Goal: Task Accomplishment & Management: Manage account settings

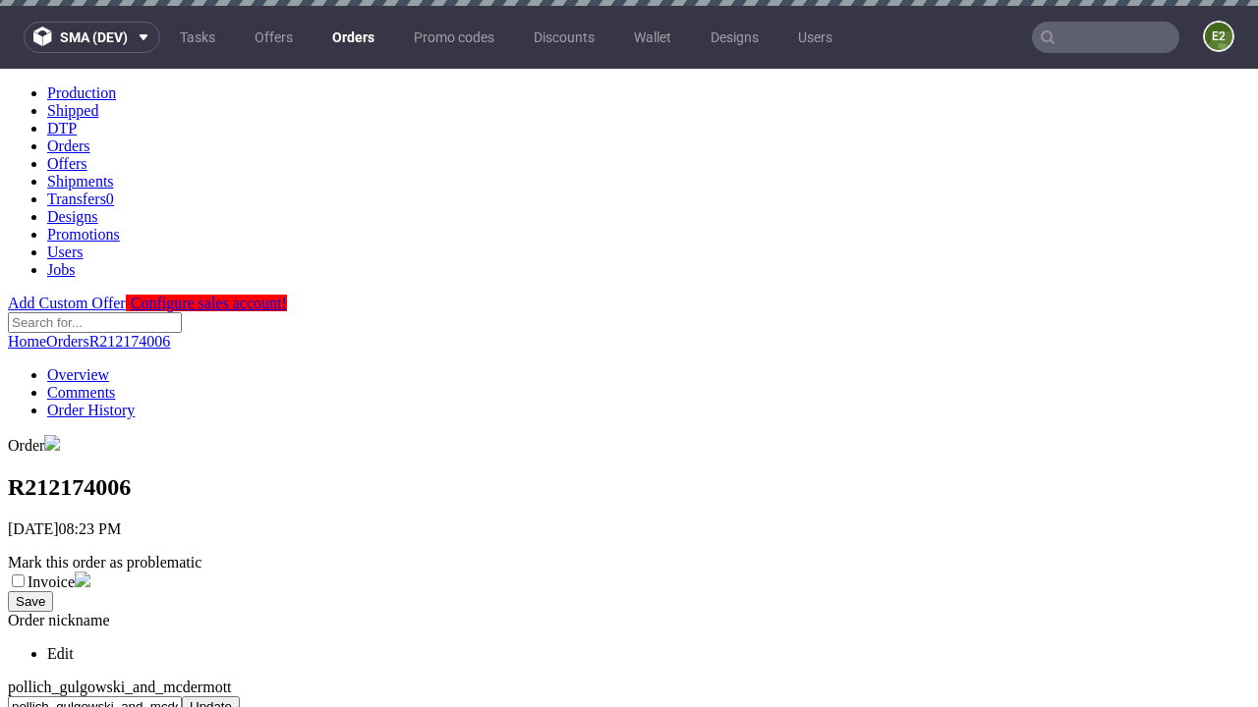
scroll to position [792, 0]
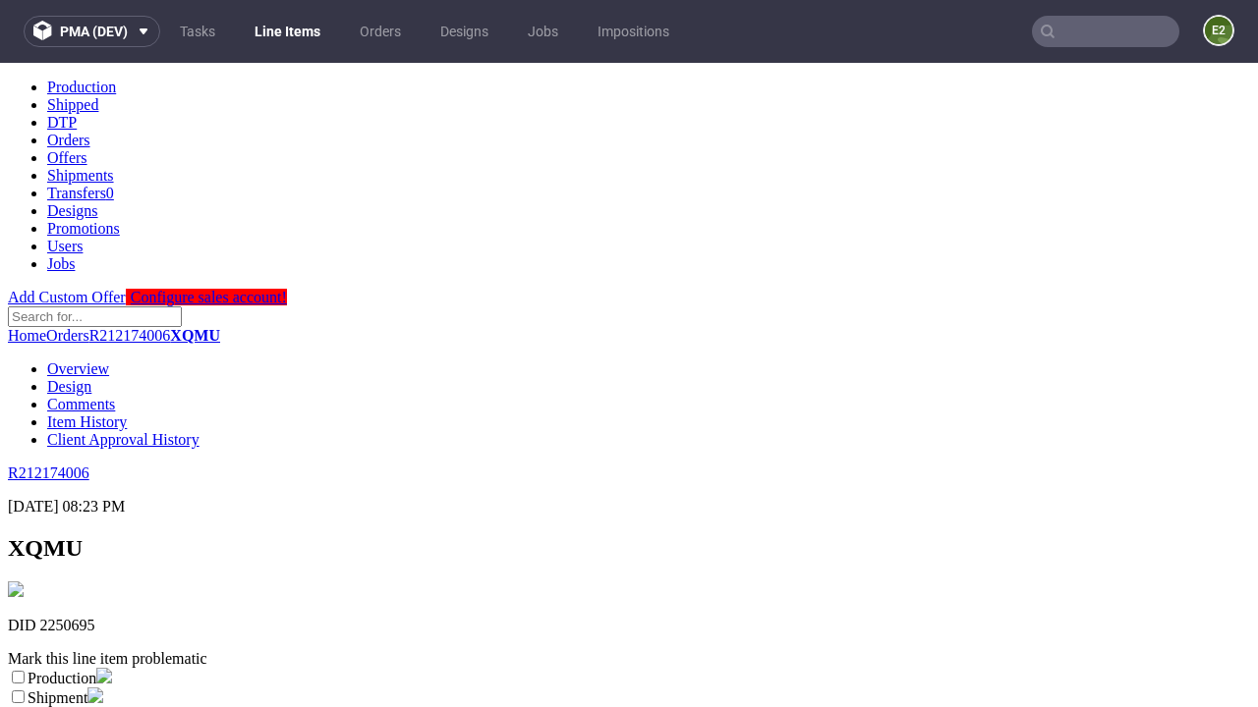
scroll to position [346, 0]
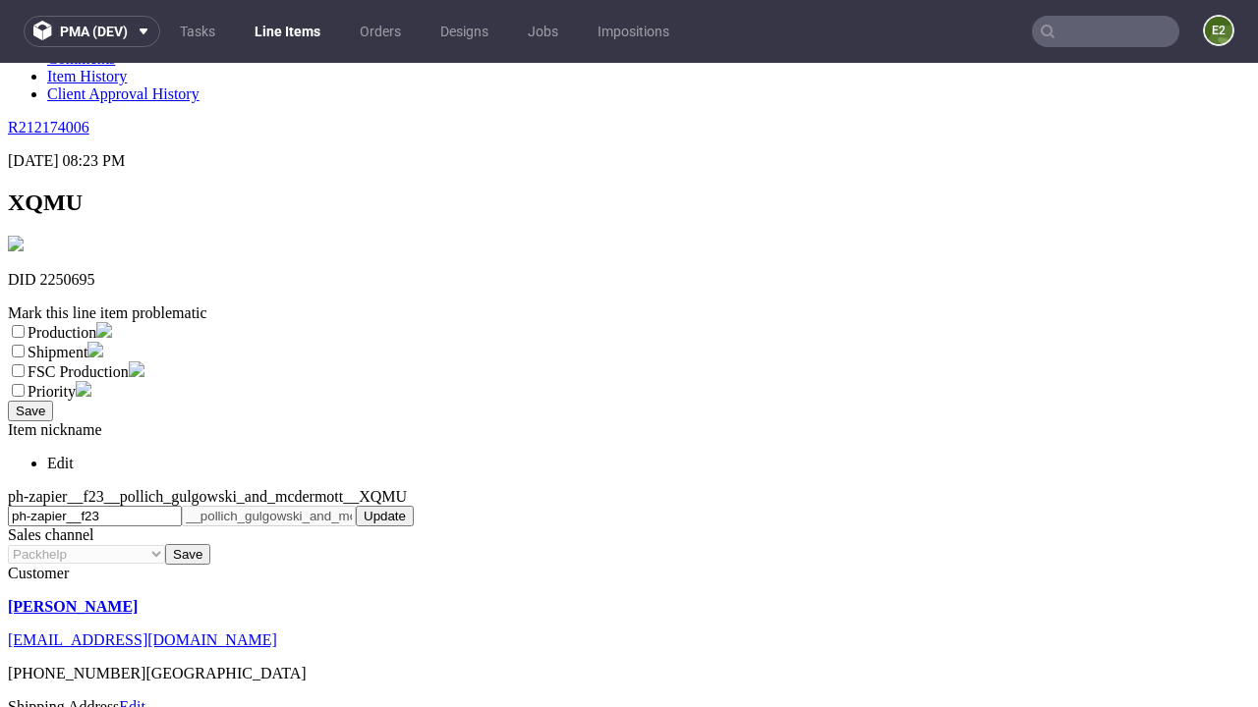
select select "dtp_ca_needed"
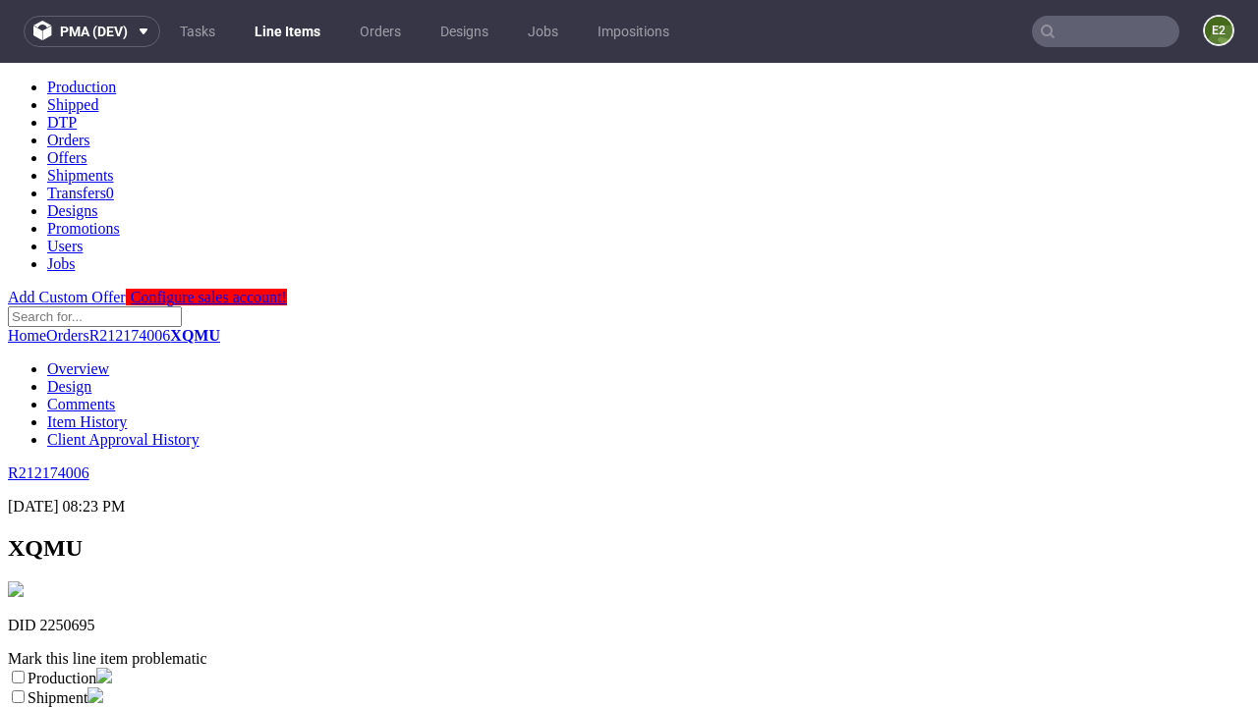
scroll to position [0, 0]
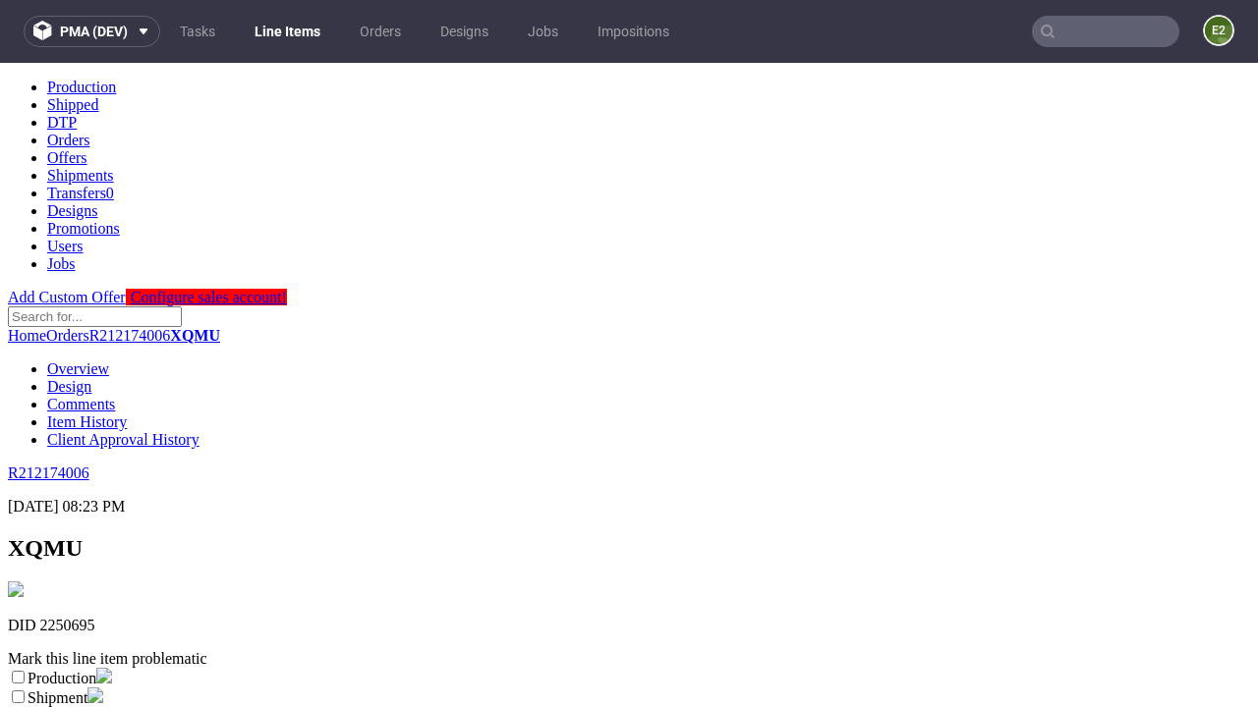
checkbox input "true"
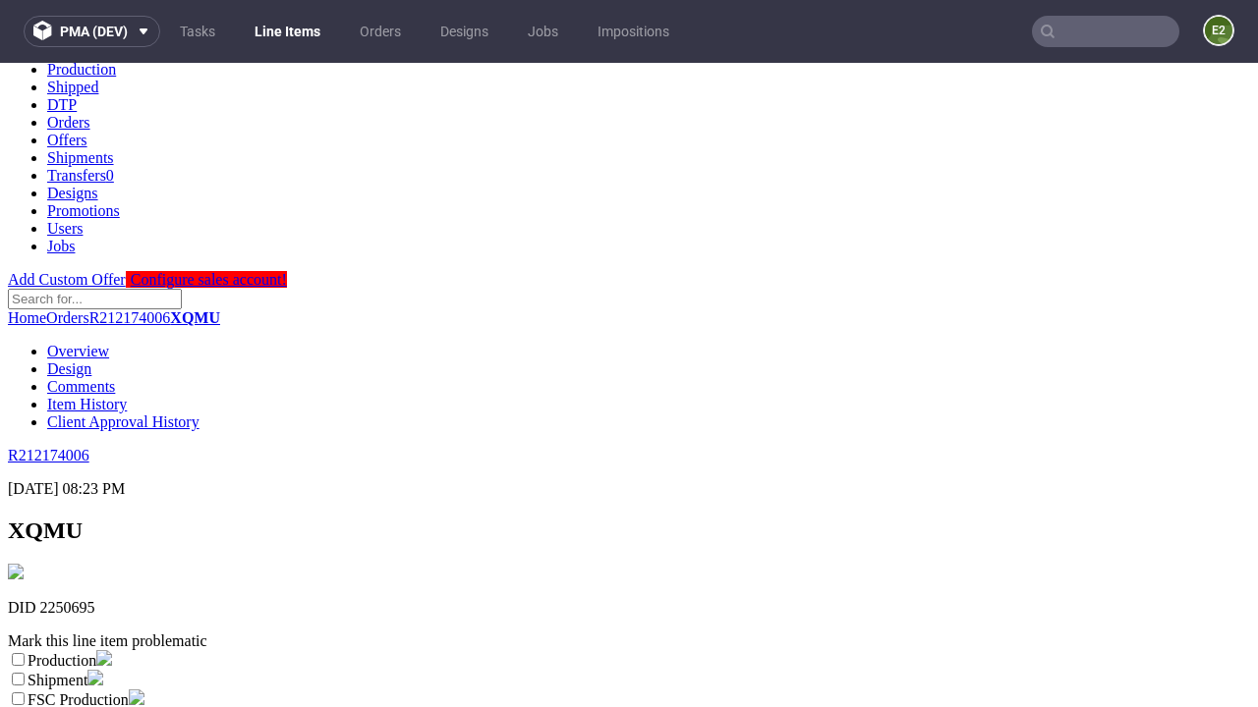
type textarea "test"
